Goal: Task Accomplishment & Management: Use online tool/utility

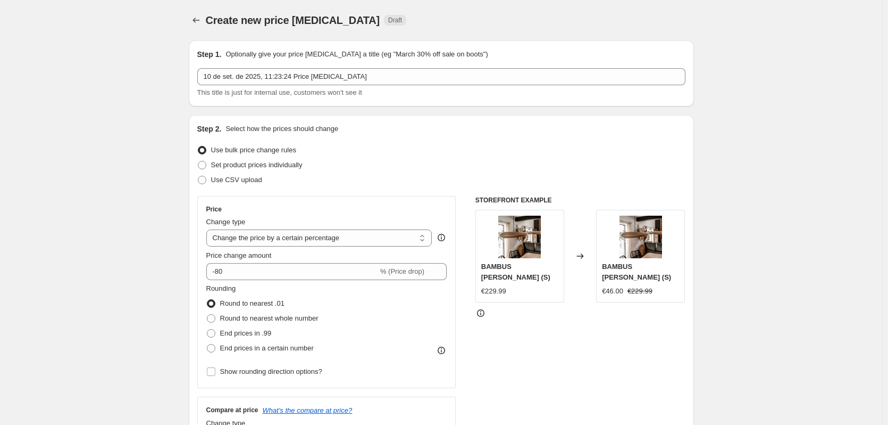
select select "percentage"
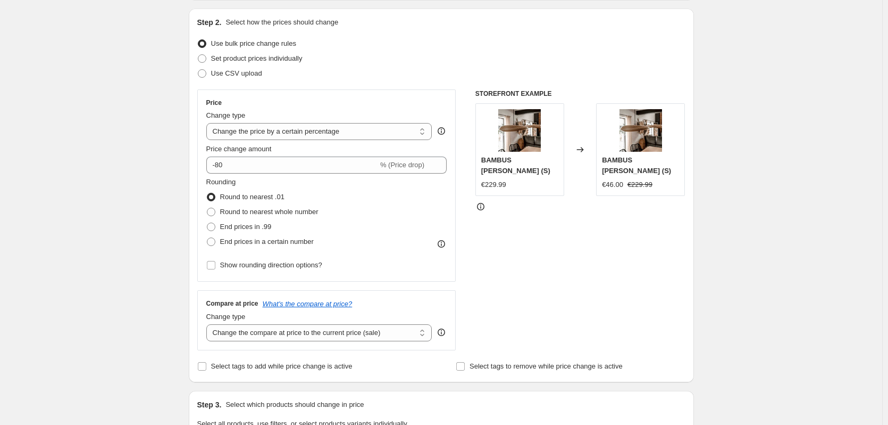
click at [100, 77] on div "Create new price [MEDICAL_DATA]. This page is ready Create new price [MEDICAL_D…" at bounding box center [441, 426] width 883 height 1064
click at [70, 165] on div "Create new price [MEDICAL_DATA]. This page is ready Create new price [MEDICAL_D…" at bounding box center [441, 426] width 883 height 1064
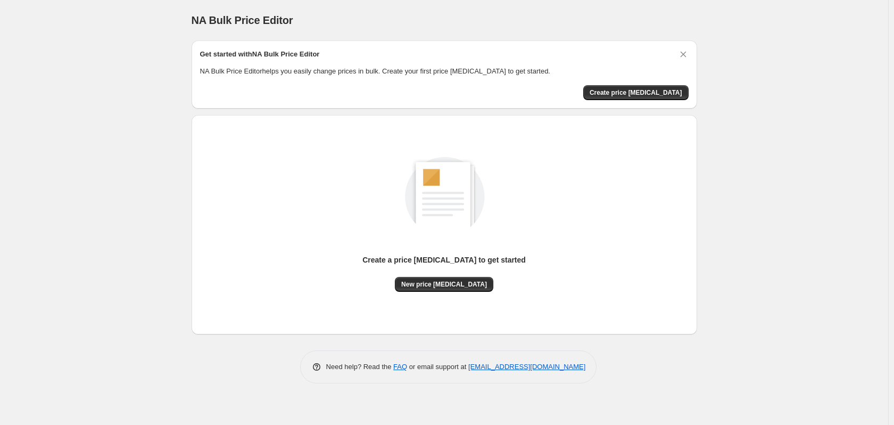
click at [107, 123] on div "NA Bulk Price Editor. This page is ready NA Bulk Price Editor Get started with …" at bounding box center [444, 212] width 888 height 425
click at [442, 287] on span "New price change job" at bounding box center [444, 284] width 86 height 9
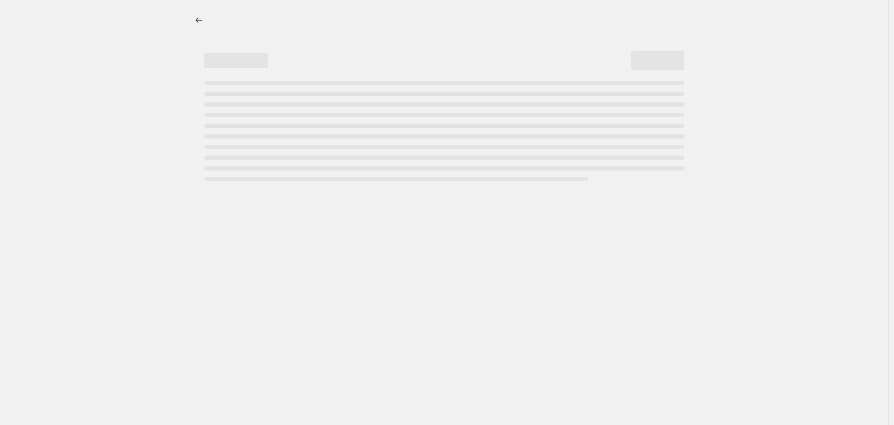
select select "percentage"
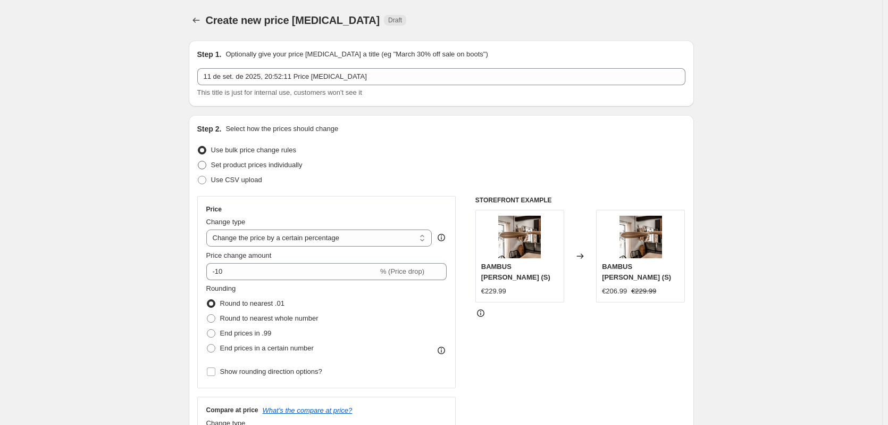
click at [234, 168] on span "Set product prices individually" at bounding box center [257, 165] width 92 height 8
click at [198, 161] on input "Set product prices individually" at bounding box center [198, 161] width 1 height 1
radio input "true"
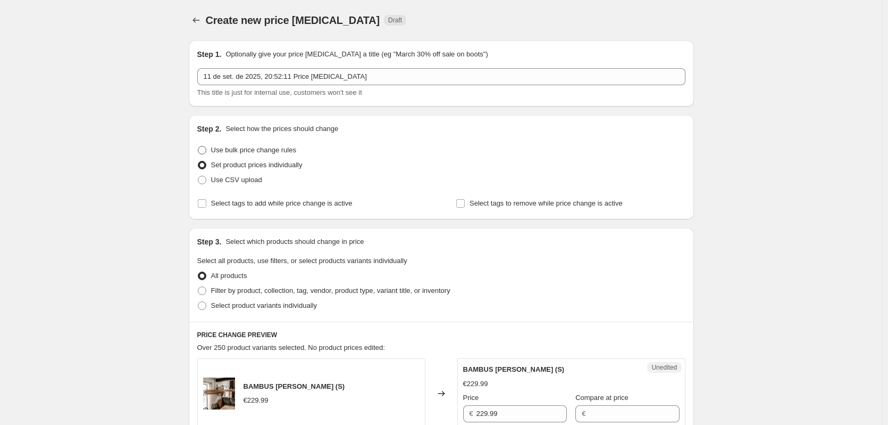
click at [203, 150] on span at bounding box center [202, 150] width 9 height 9
click at [198, 146] on input "Use bulk price change rules" at bounding box center [198, 146] width 1 height 1
radio input "true"
select select "percentage"
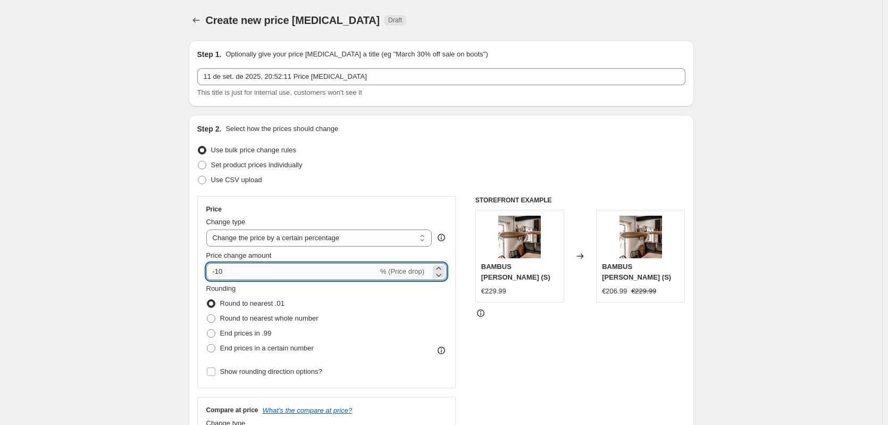
click at [222, 271] on input "-10" at bounding box center [292, 271] width 172 height 17
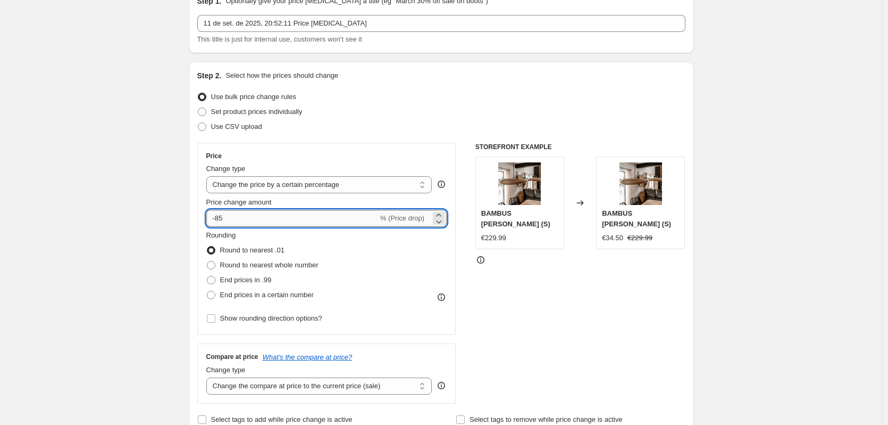
click at [244, 215] on input "-85" at bounding box center [292, 218] width 172 height 17
type input "-80"
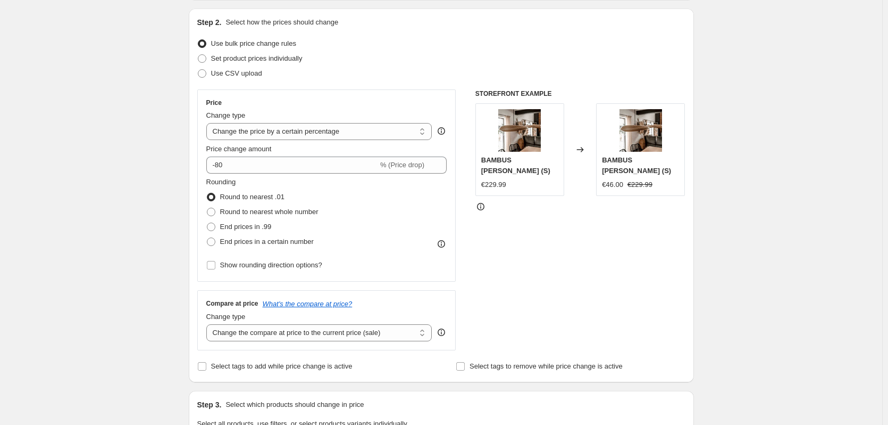
scroll to position [160, 0]
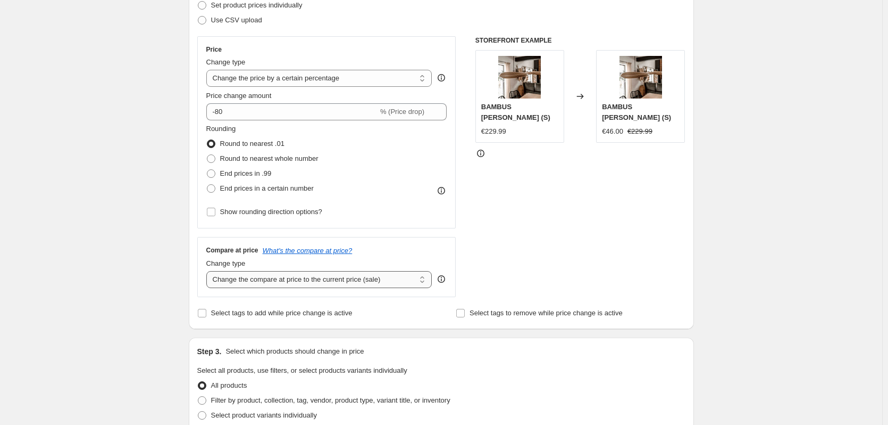
click at [375, 279] on select "Change the compare at price to the current price (sale) Change the compare at p…" at bounding box center [319, 279] width 226 height 17
click at [143, 242] on div "Create new price change job. This page is ready Create new price change job Dra…" at bounding box center [441, 372] width 883 height 1064
drag, startPoint x: 135, startPoint y: 243, endPoint x: 178, endPoint y: 270, distance: 50.6
click at [246, 285] on div "Create new price change job. This page is ready Create new price change job Dra…" at bounding box center [441, 372] width 883 height 1064
click at [86, 225] on div "Create new price change job. This page is ready Create new price change job Dra…" at bounding box center [441, 372] width 883 height 1064
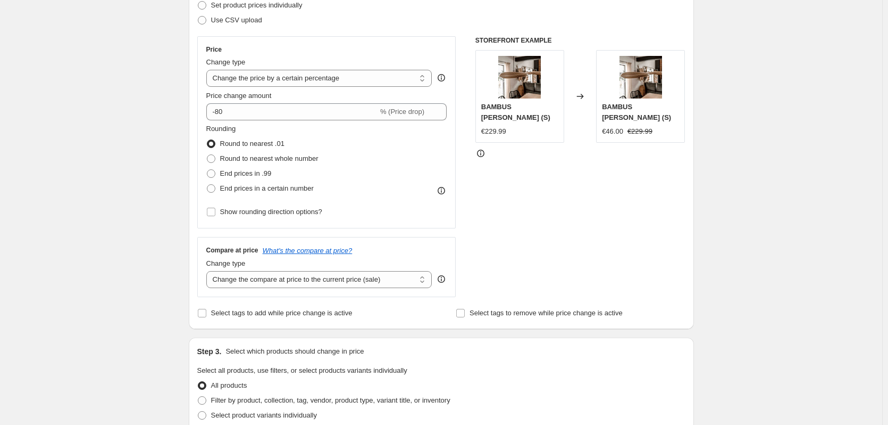
click at [813, 74] on div "Create new price change job. This page is ready Create new price change job Dra…" at bounding box center [441, 372] width 883 height 1064
drag, startPoint x: 54, startPoint y: 247, endPoint x: 92, endPoint y: 268, distance: 43.1
click at [54, 247] on div "Create new price change job. This page is ready Create new price change job Dra…" at bounding box center [441, 372] width 883 height 1064
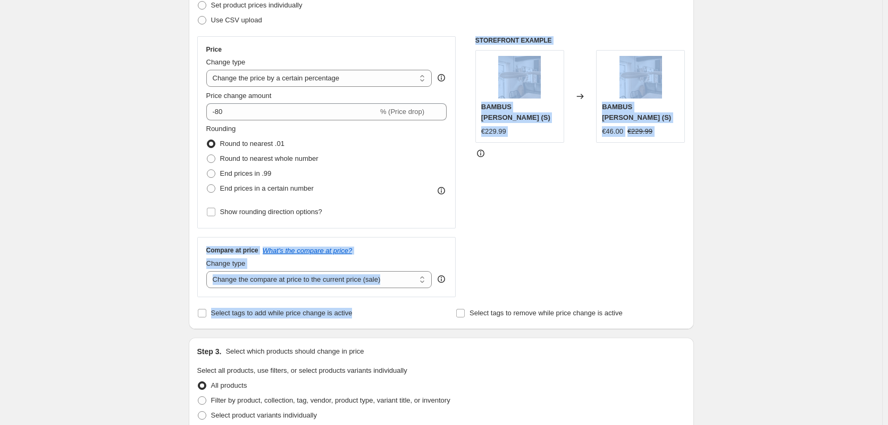
drag, startPoint x: 157, startPoint y: 233, endPoint x: 423, endPoint y: 304, distance: 274.8
click at [423, 304] on div "Create new price change job. This page is ready Create new price change job Dra…" at bounding box center [441, 372] width 883 height 1064
copy div "Compare at price What's the compare at price? Change type Change the compare at…"
click at [92, 251] on div "Create new price change job. This page is ready Create new price change job Dra…" at bounding box center [441, 372] width 883 height 1064
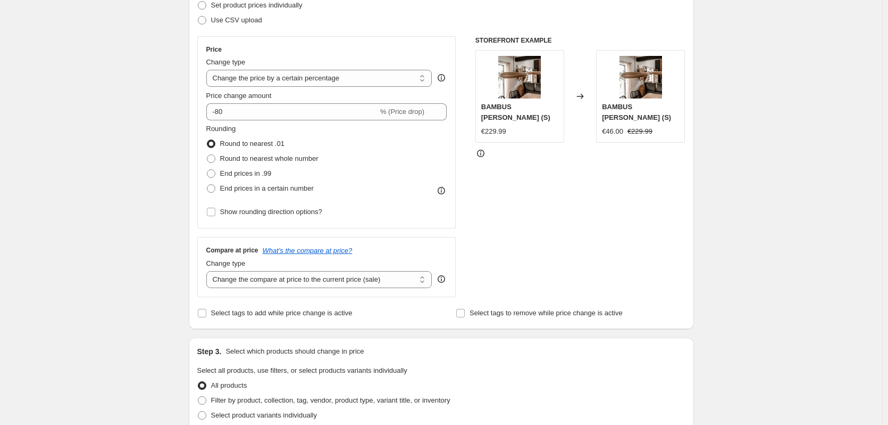
click at [93, 252] on div "Create new price change job. This page is ready Create new price change job Dra…" at bounding box center [441, 372] width 883 height 1064
click at [311, 279] on select "Change the compare at price to the current price (sale) Change the compare at p…" at bounding box center [319, 279] width 226 height 17
click at [209, 271] on select "Change the compare at price to the current price (sale) Change the compare at p…" at bounding box center [319, 279] width 226 height 17
click at [783, 272] on div "Create new price change job. This page is ready Create new price change job Dra…" at bounding box center [441, 372] width 883 height 1064
click at [325, 277] on select "Change the compare at price to the current price (sale) Change the compare at p…" at bounding box center [319, 279] width 226 height 17
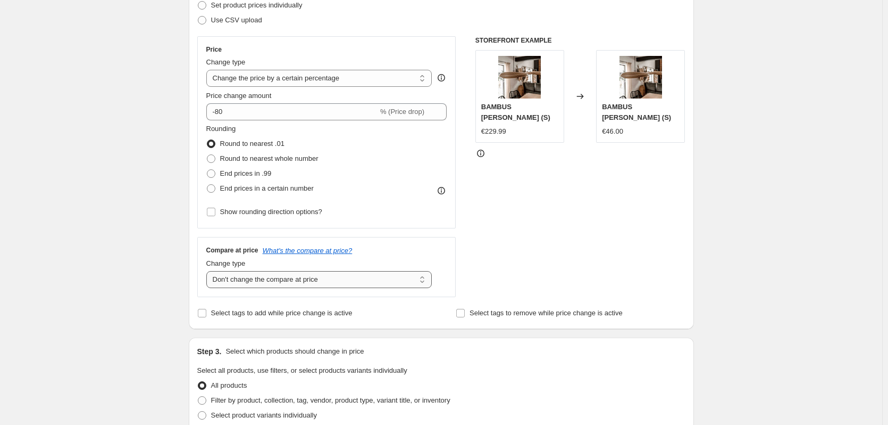
click at [209, 271] on select "Change the compare at price to the current price (sale) Change the compare at p…" at bounding box center [319, 279] width 226 height 17
click at [763, 259] on div "Create new price change job. This page is ready Create new price change job Dra…" at bounding box center [441, 372] width 883 height 1064
drag, startPoint x: 326, startPoint y: 283, endPoint x: 321, endPoint y: 287, distance: 6.8
click at [327, 283] on select "Change the compare at price to the current price (sale) Change the compare at p…" at bounding box center [319, 279] width 226 height 17
click at [209, 271] on select "Change the compare at price to the current price (sale) Change the compare at p…" at bounding box center [319, 279] width 226 height 17
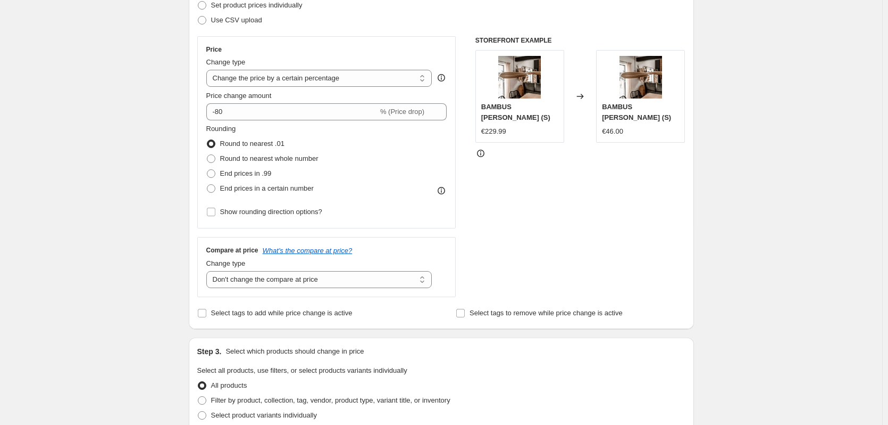
drag, startPoint x: 123, startPoint y: 222, endPoint x: 122, endPoint y: 206, distance: 16.0
click at [122, 221] on div "Create new price change job. This page is ready Create new price change job Dra…" at bounding box center [441, 372] width 883 height 1064
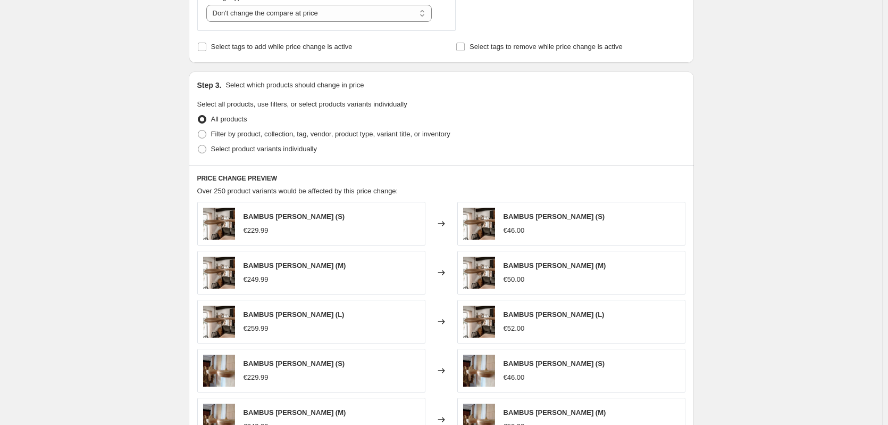
scroll to position [638, 0]
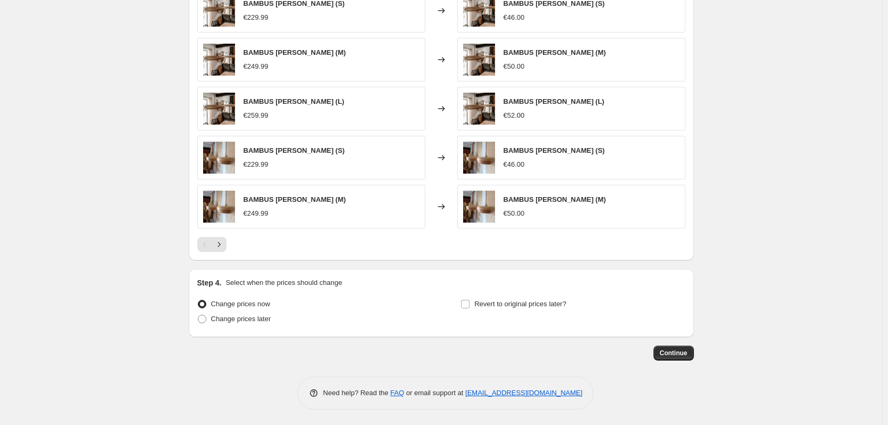
drag, startPoint x: 815, startPoint y: 272, endPoint x: 793, endPoint y: 98, distance: 175.4
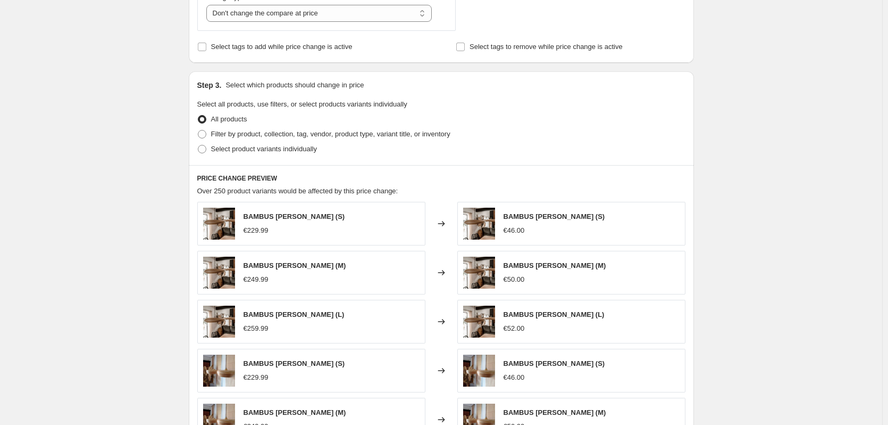
scroll to position [266, 0]
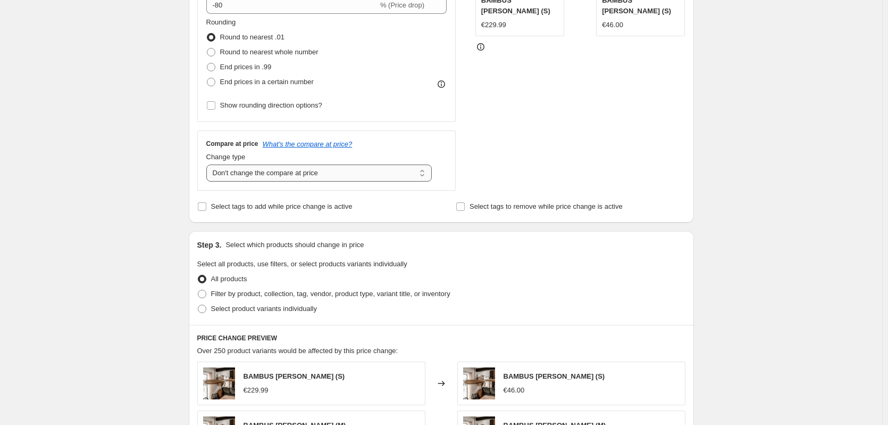
click at [256, 180] on select "Change the compare at price to the current price (sale) Change the compare at p…" at bounding box center [319, 172] width 226 height 17
select select "ep"
click at [209, 164] on select "Change the compare at price to the current price (sale) Change the compare at p…" at bounding box center [319, 172] width 226 height 17
click at [781, 185] on div "Create new price change job. This page is ready Create new price change job Dra…" at bounding box center [441, 266] width 883 height 1064
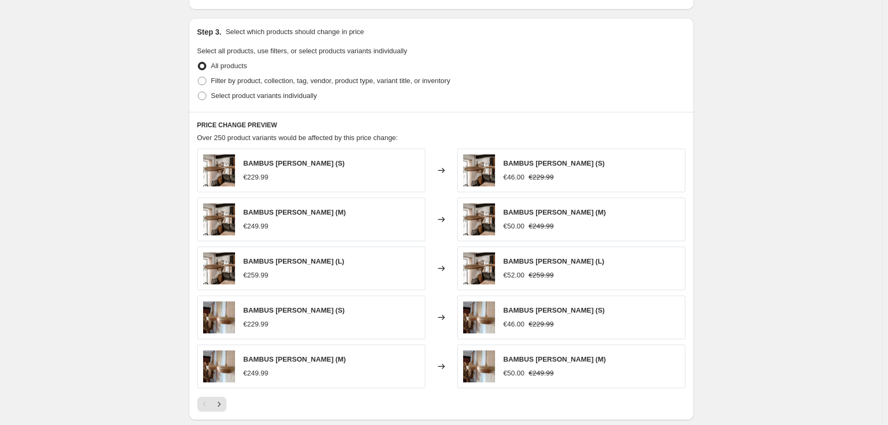
click at [771, 175] on div "Create new price change job. This page is ready Create new price change job Dra…" at bounding box center [441, 53] width 883 height 1064
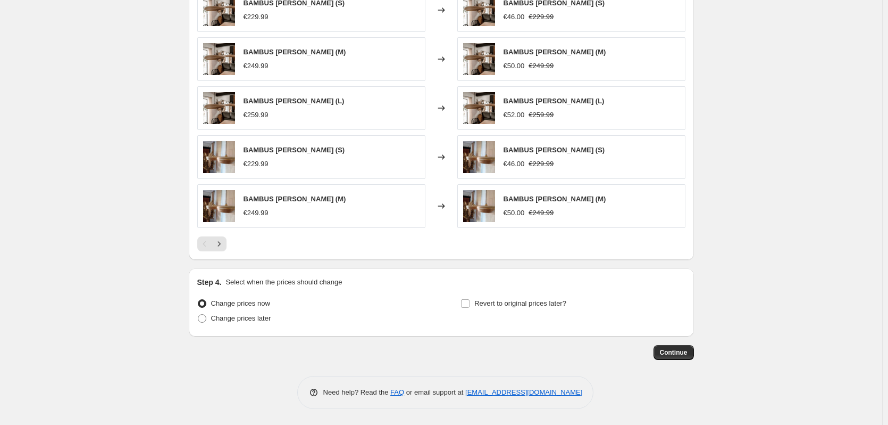
click at [671, 352] on span "Continue" at bounding box center [674, 352] width 28 height 9
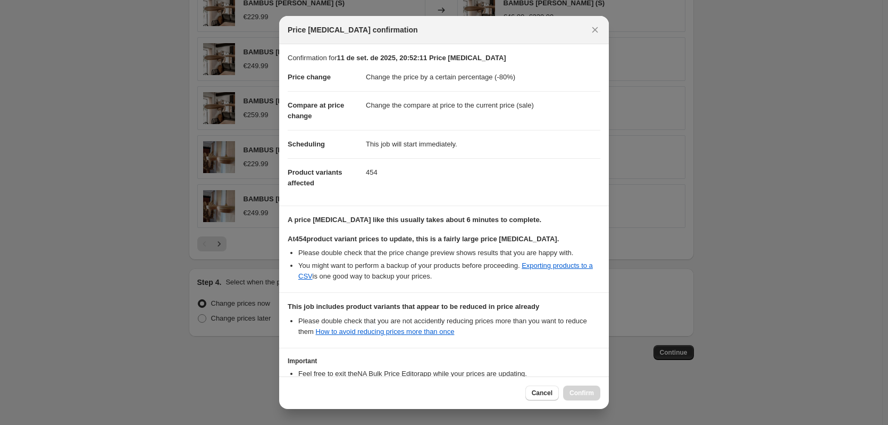
scroll to position [82, 0]
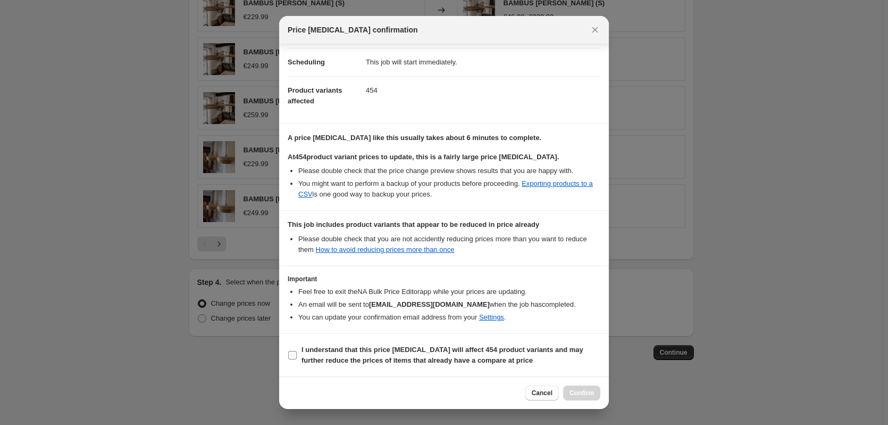
click at [291, 355] on input "I understand that this price change job will affect 454 product variants and ma…" at bounding box center [292, 355] width 9 height 9
checkbox input "true"
click at [577, 400] on button "Confirm" at bounding box center [581, 392] width 37 height 15
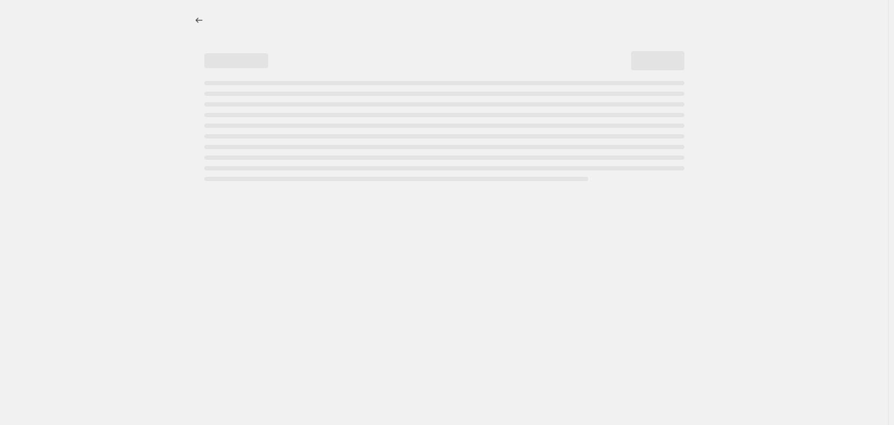
select select "percentage"
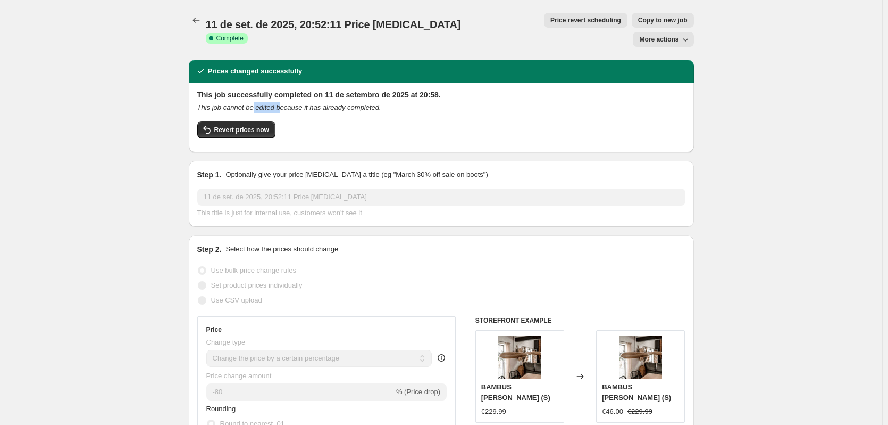
drag, startPoint x: 274, startPoint y: 90, endPoint x: 293, endPoint y: 90, distance: 19.2
click at [282, 103] on icon "This job cannot be edited because it has already completed." at bounding box center [289, 107] width 184 height 8
click at [302, 103] on icon "This job cannot be edited because it has already completed." at bounding box center [289, 107] width 184 height 8
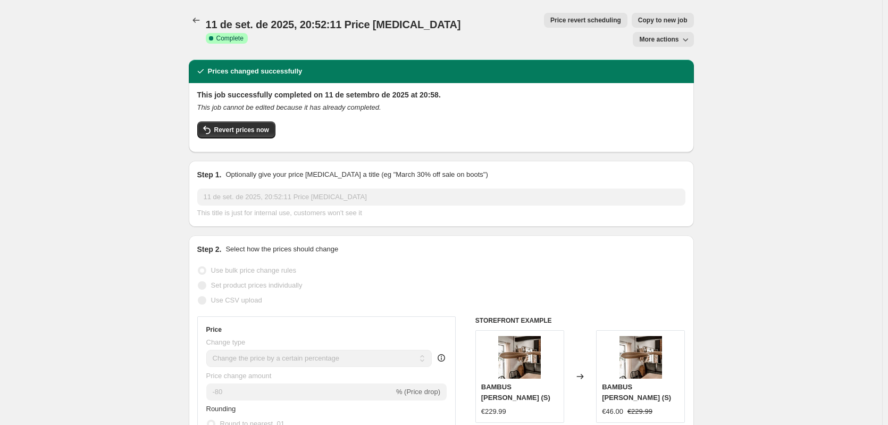
drag, startPoint x: 82, startPoint y: 110, endPoint x: 5, endPoint y: 26, distance: 114.5
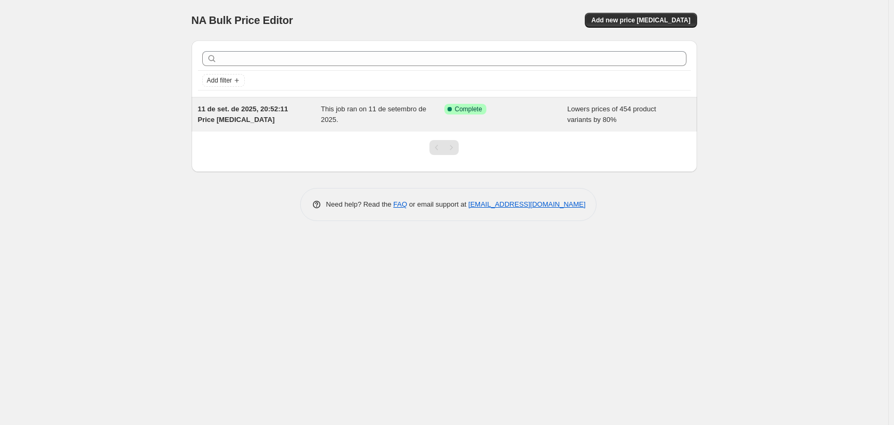
click at [253, 117] on div "11 de set. de 2025, 20:52:11 Price change job" at bounding box center [259, 114] width 123 height 21
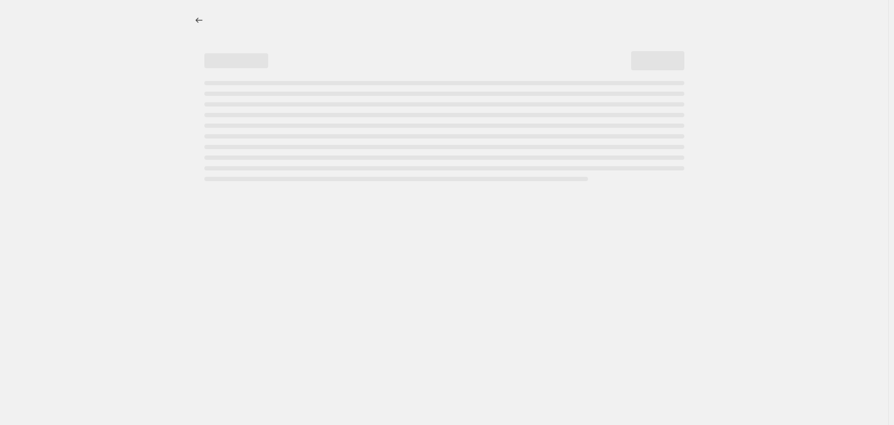
select select "percentage"
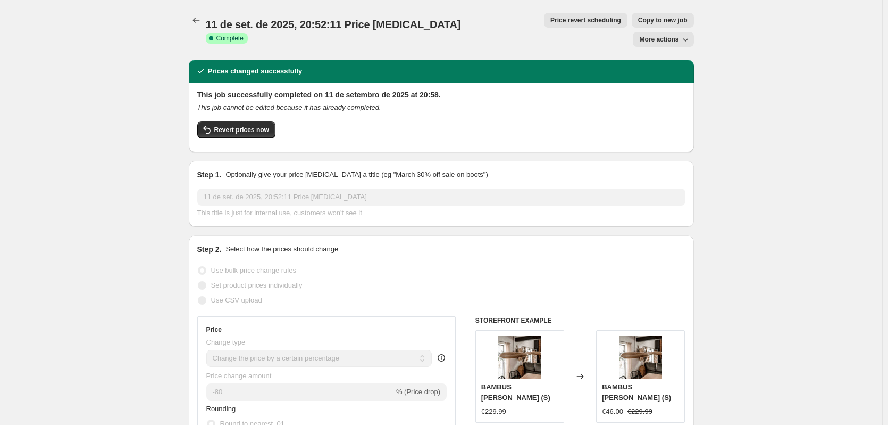
drag, startPoint x: 206, startPoint y: 256, endPoint x: 71, endPoint y: 16, distance: 275.4
